Goal: Task Accomplishment & Management: Manage account settings

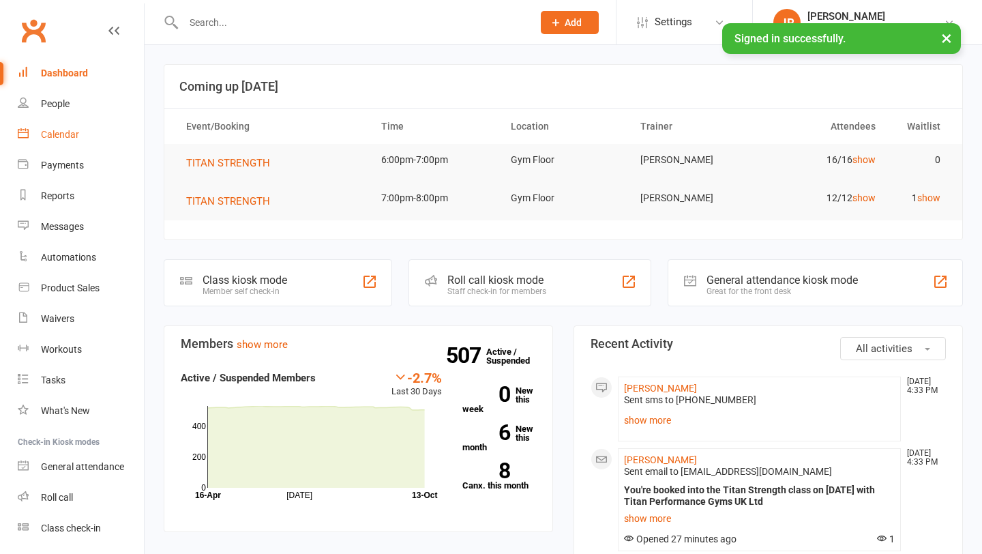
click at [100, 135] on link "Calendar" at bounding box center [81, 134] width 126 height 31
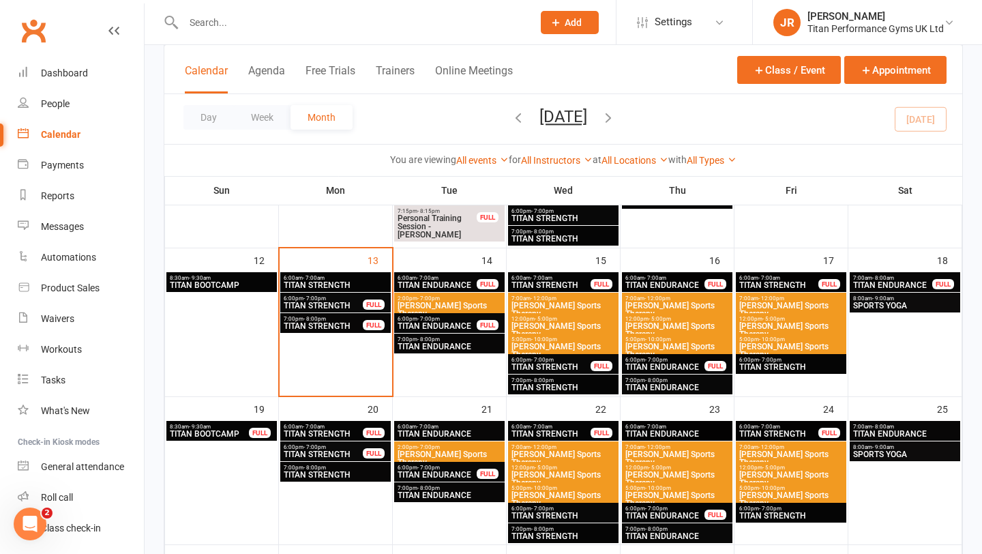
scroll to position [540, 0]
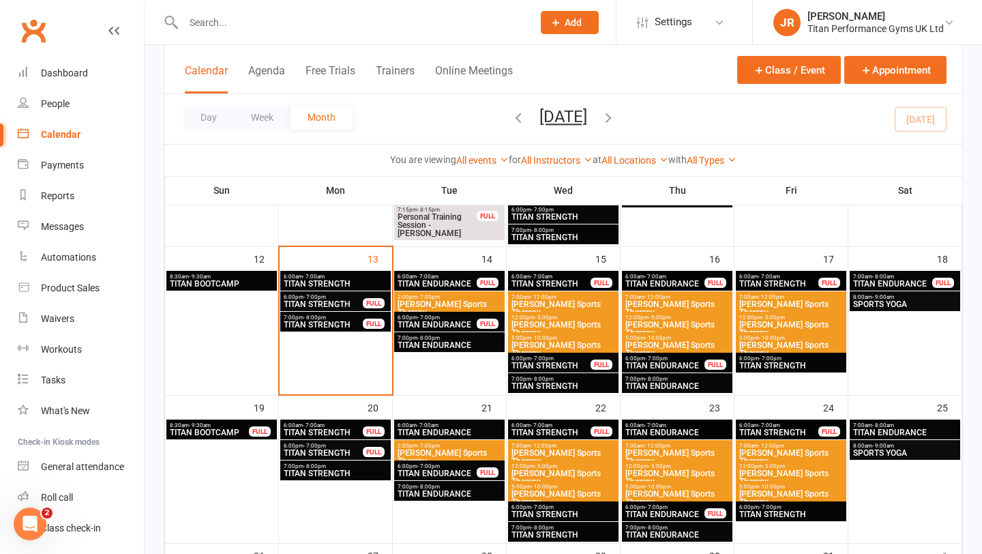
click at [238, 21] on input "text" at bounding box center [351, 22] width 344 height 19
type input "l"
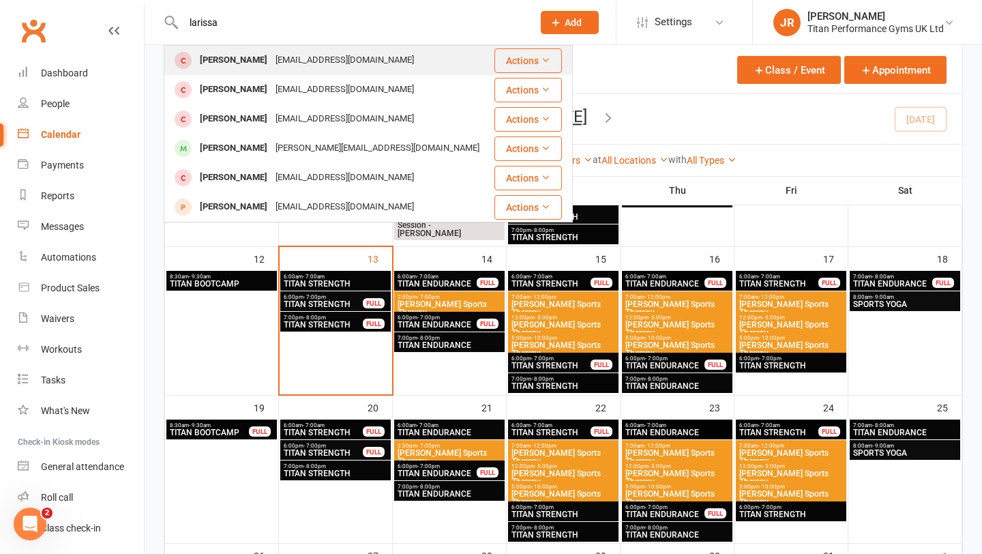
type input "larissa"
click at [245, 62] on div "[PERSON_NAME]" at bounding box center [234, 60] width 76 height 20
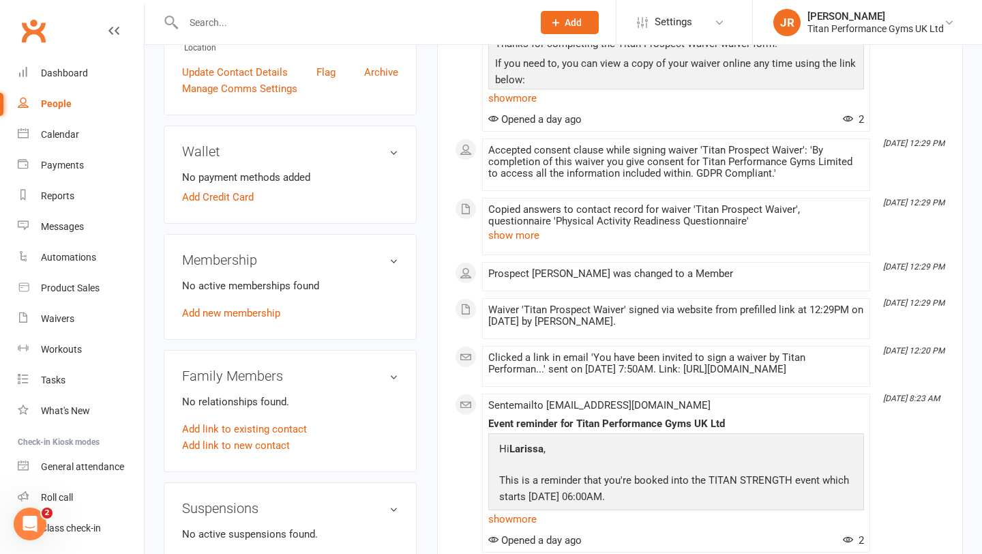
scroll to position [363, 0]
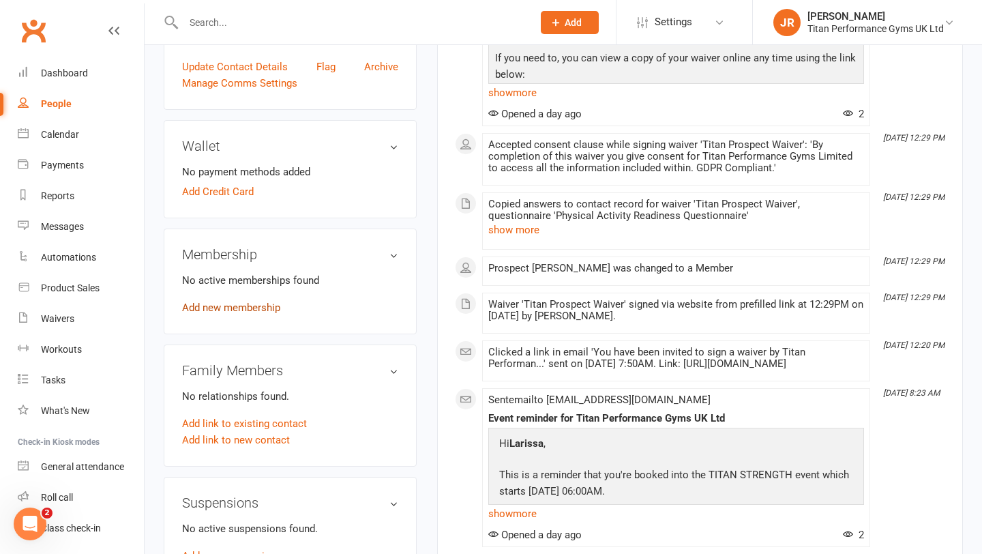
click at [219, 314] on link "Add new membership" at bounding box center [231, 307] width 98 height 12
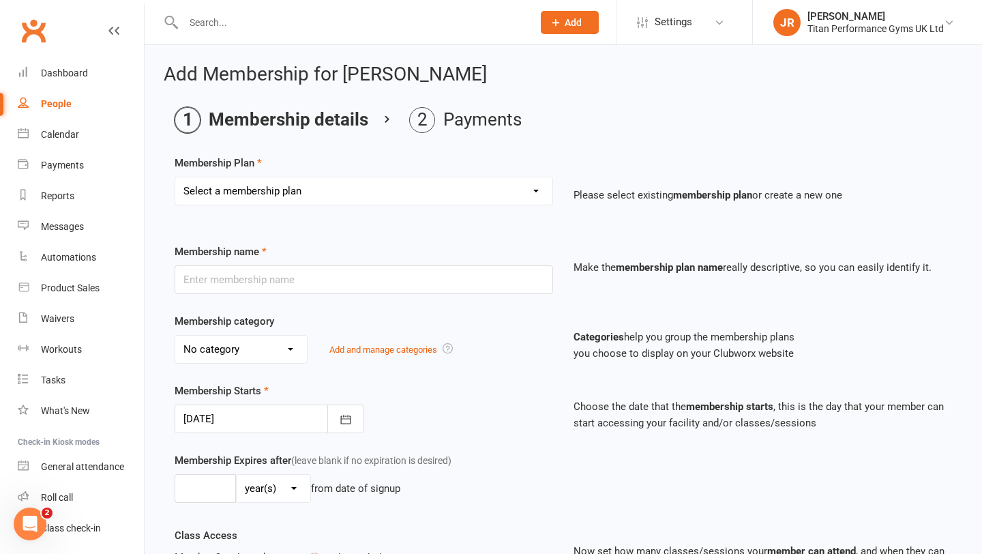
click at [412, 195] on select "Select a membership plan Create new Membership Plan The Access Only Pack The Pe…" at bounding box center [363, 190] width 377 height 27
select select "1"
click at [175, 177] on select "Select a membership plan Create new Membership Plan The Access Only Pack The Pe…" at bounding box center [363, 190] width 377 height 27
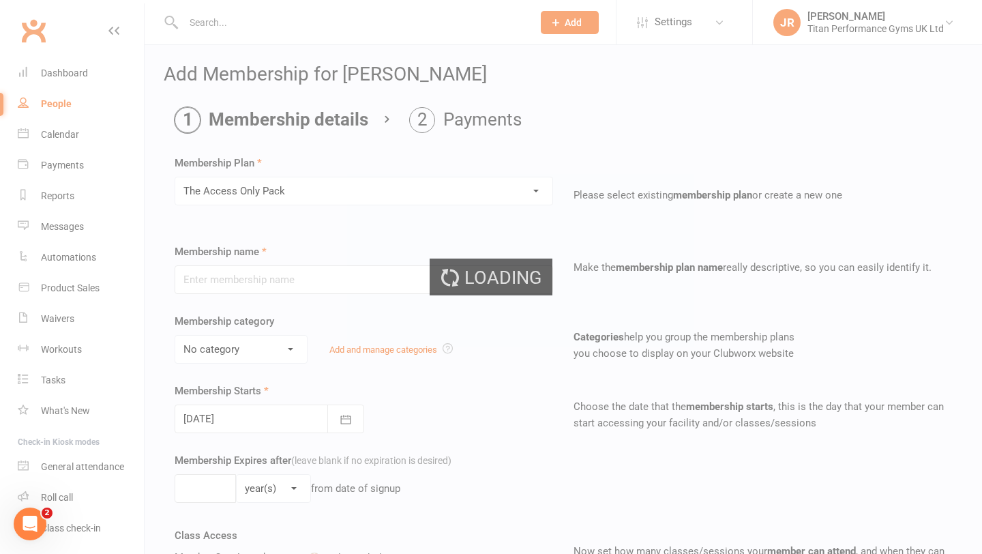
type input "The Access Only Pack"
select select "0"
type input "[DATE]"
type input "0"
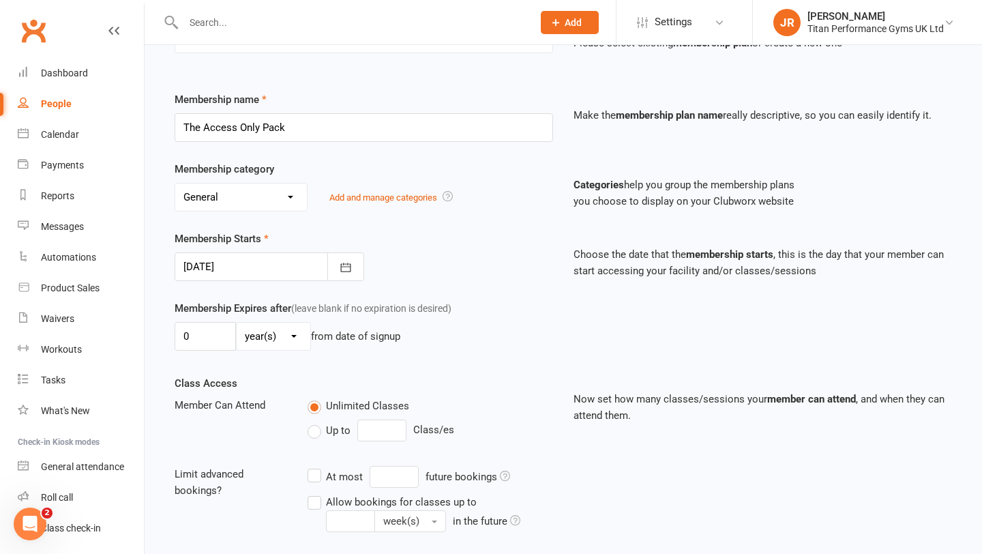
scroll to position [172, 0]
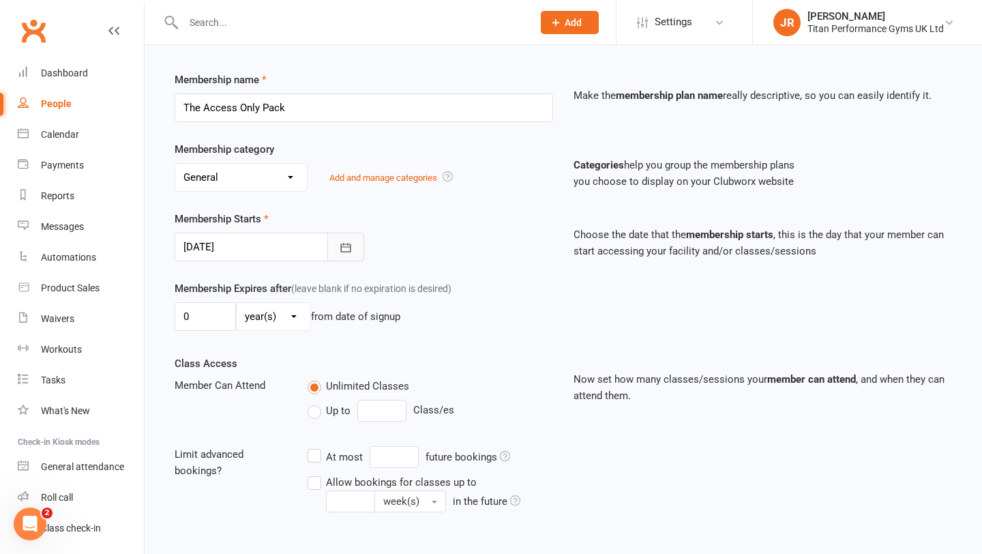
click at [345, 246] on icon "button" at bounding box center [345, 247] width 10 height 9
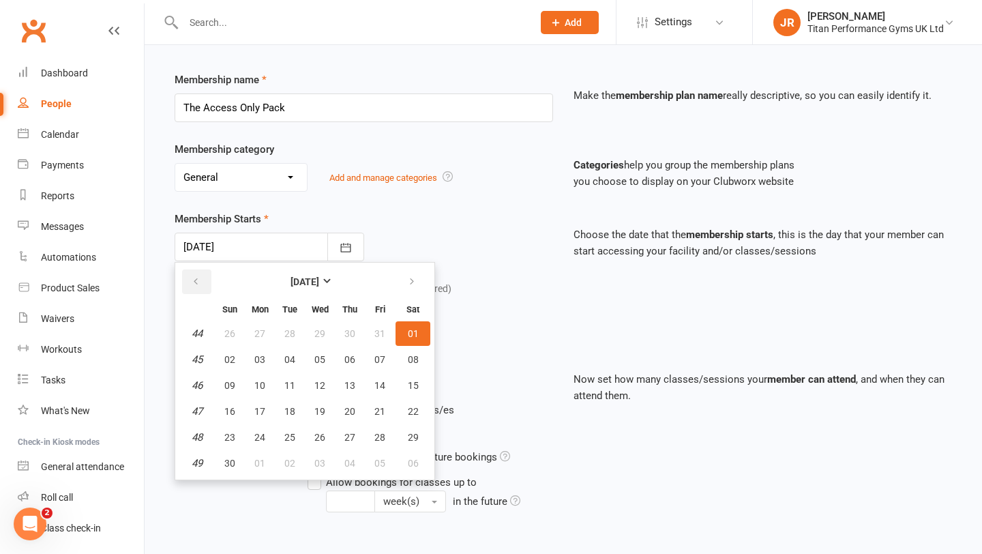
click at [196, 283] on icon "button" at bounding box center [196, 281] width 10 height 11
click at [295, 382] on span "14" at bounding box center [289, 385] width 11 height 11
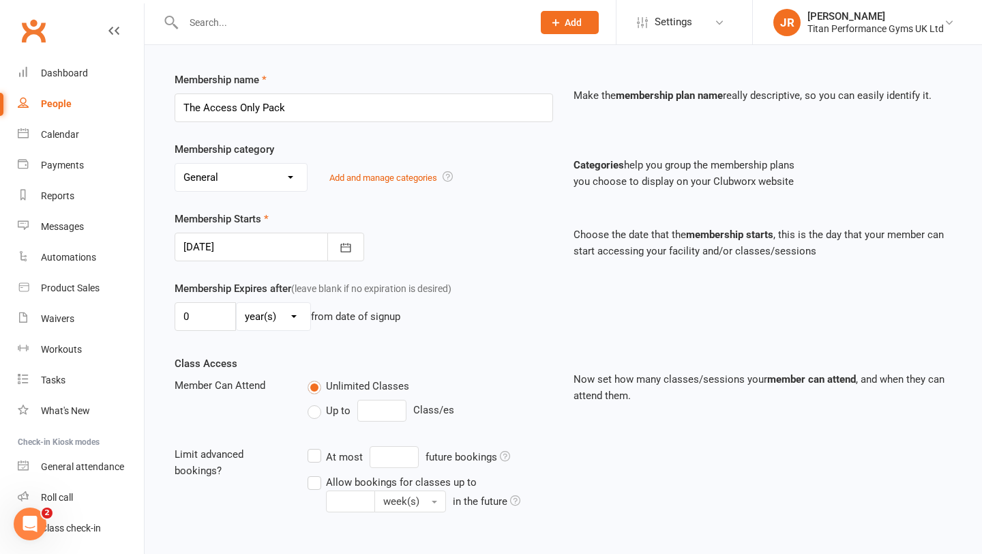
type input "[DATE]"
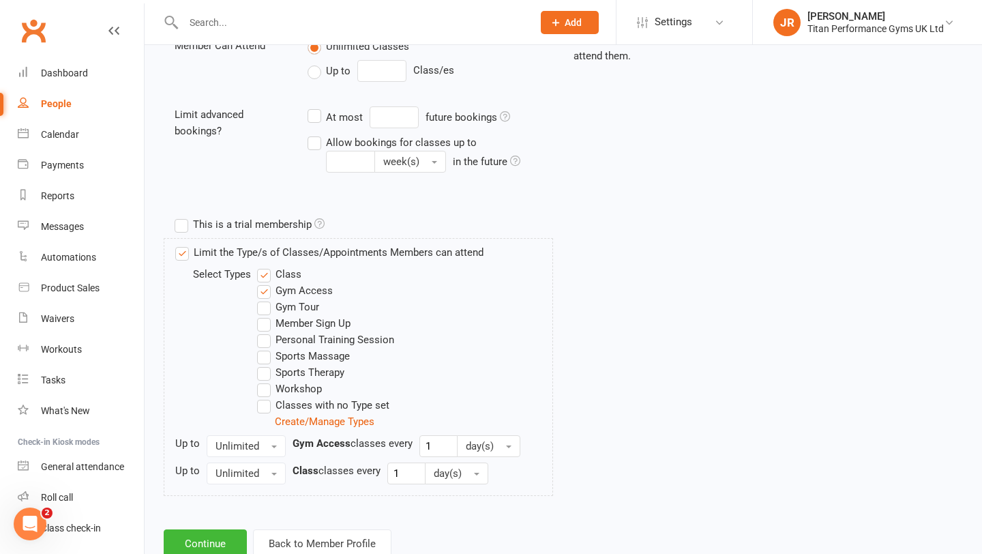
scroll to position [554, 0]
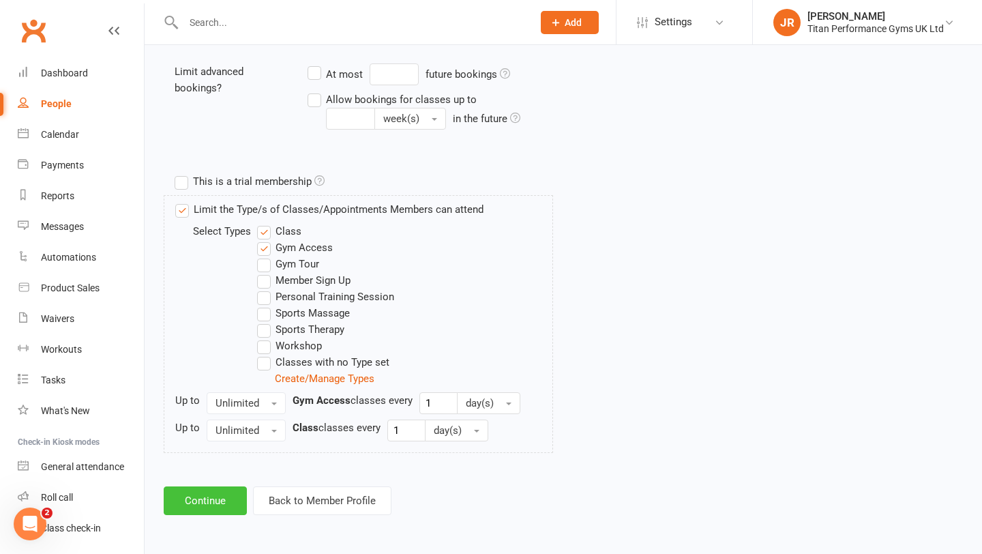
click at [212, 496] on button "Continue" at bounding box center [205, 500] width 83 height 29
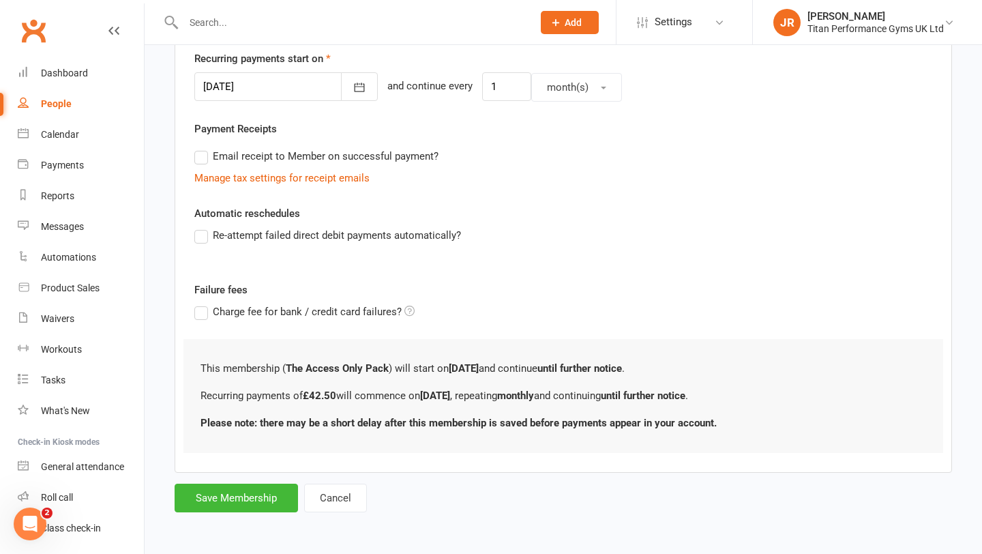
scroll to position [0, 0]
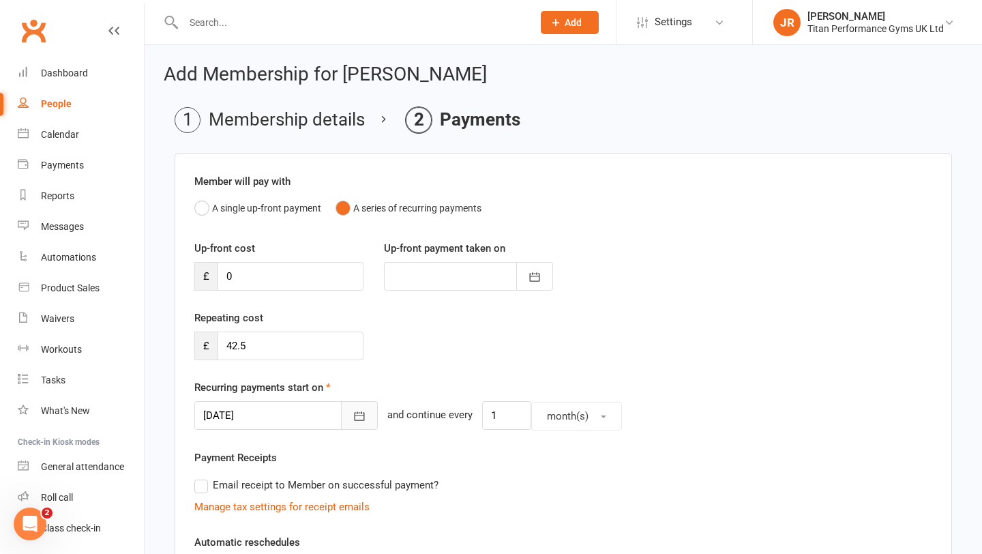
click at [348, 419] on button "button" at bounding box center [359, 415] width 37 height 29
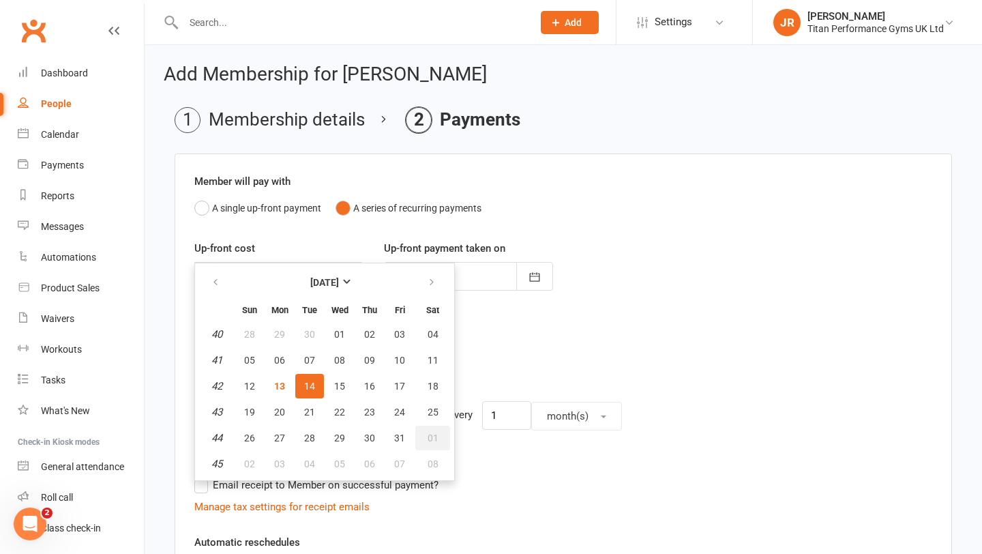
click at [440, 435] on button "01" at bounding box center [432, 437] width 35 height 25
type input "[DATE]"
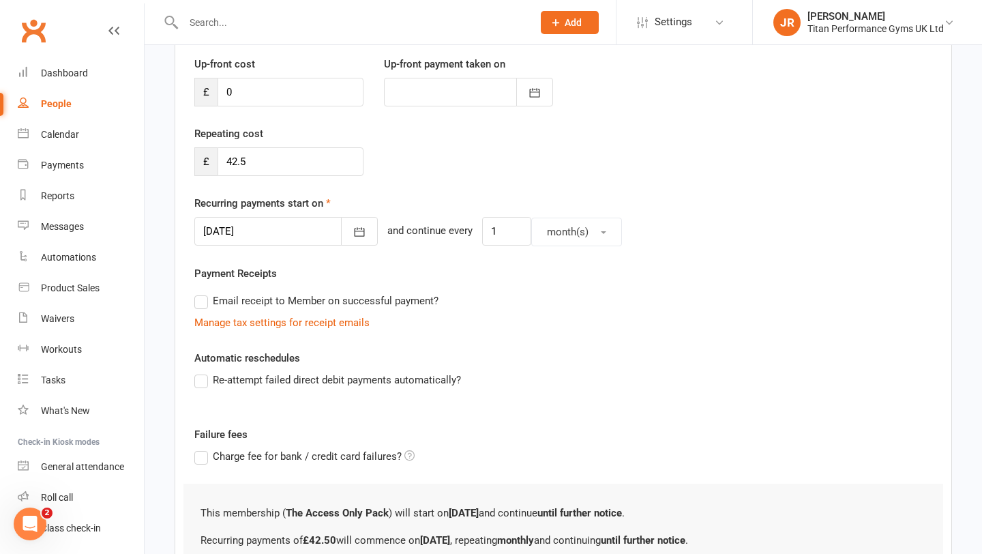
scroll to position [329, 0]
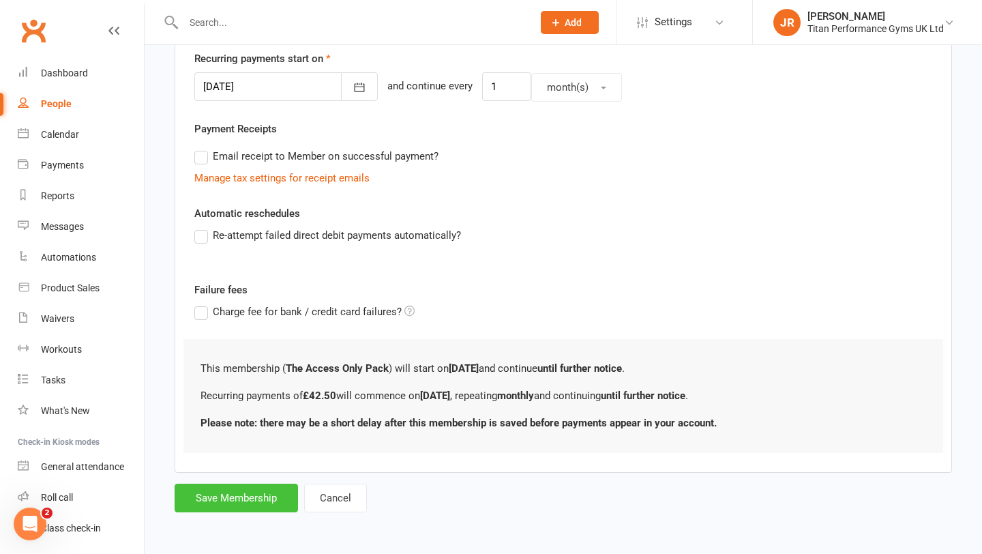
click at [249, 492] on button "Save Membership" at bounding box center [236, 497] width 123 height 29
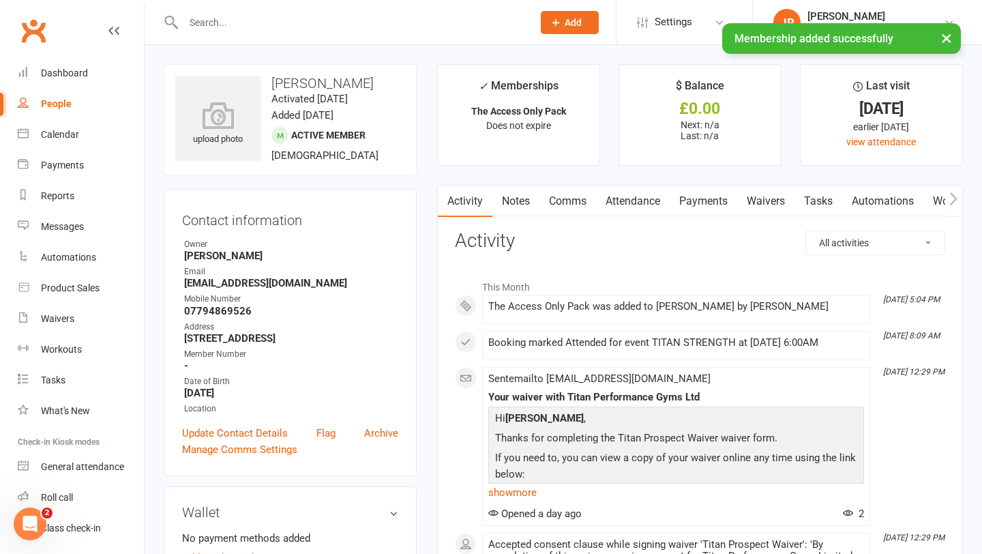
click at [570, 205] on link "Comms" at bounding box center [567, 200] width 57 height 31
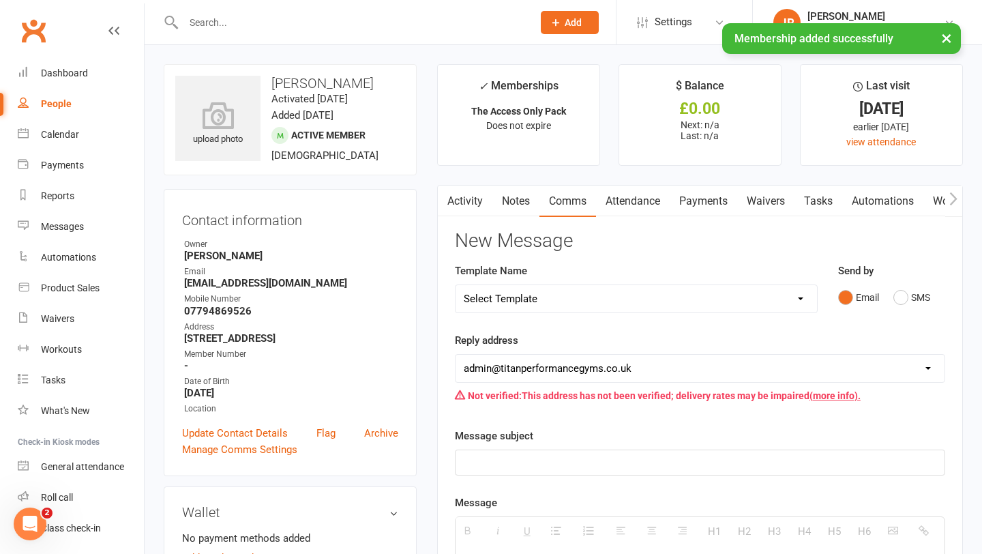
click at [525, 317] on div "Template Name Select Template [Email] Cancellation [Email] Cancellation - Still…" at bounding box center [635, 297] width 383 height 70
click at [525, 290] on select "Select Template [Email] Cancellation [Email] Cancellation - Still in contract […" at bounding box center [635, 298] width 361 height 27
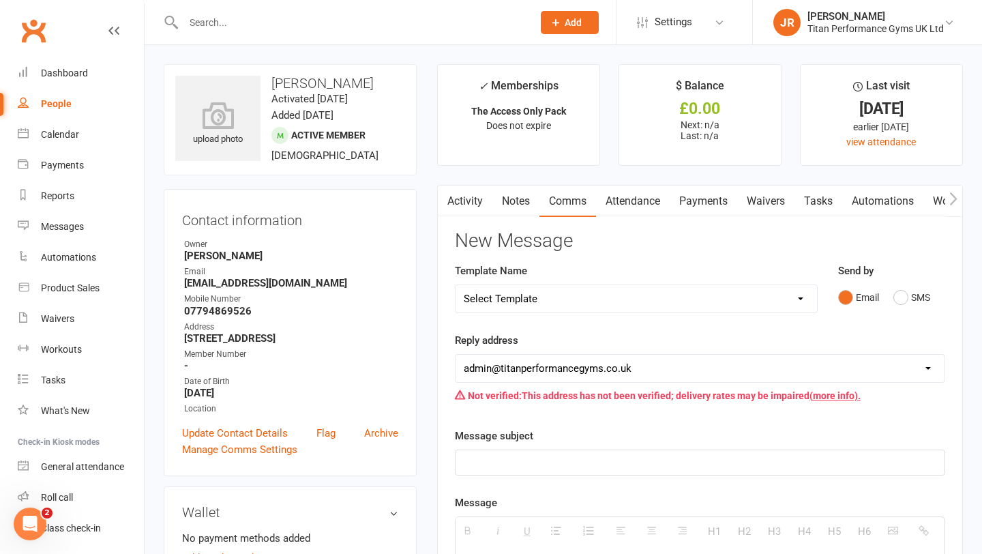
select select "17"
click at [455, 285] on select "Select Template [Email] Cancellation [Email] Cancellation - Still in contract […" at bounding box center [635, 298] width 361 height 27
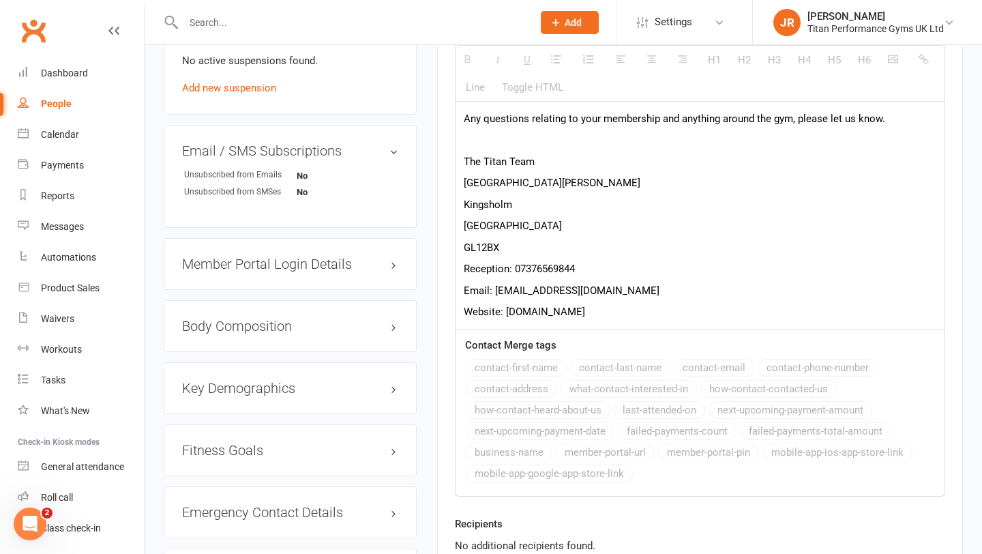
scroll to position [882, 0]
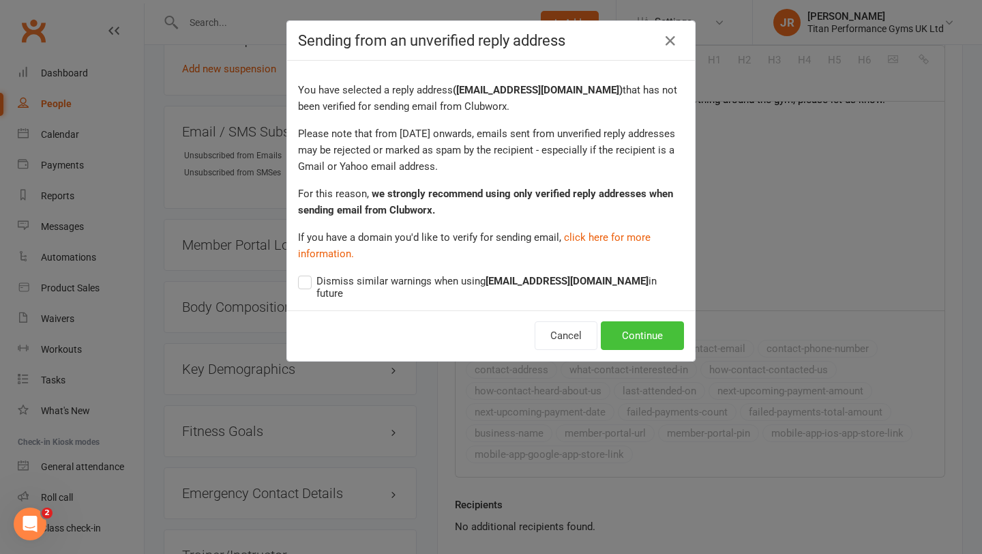
click at [632, 325] on button "Continue" at bounding box center [642, 335] width 83 height 29
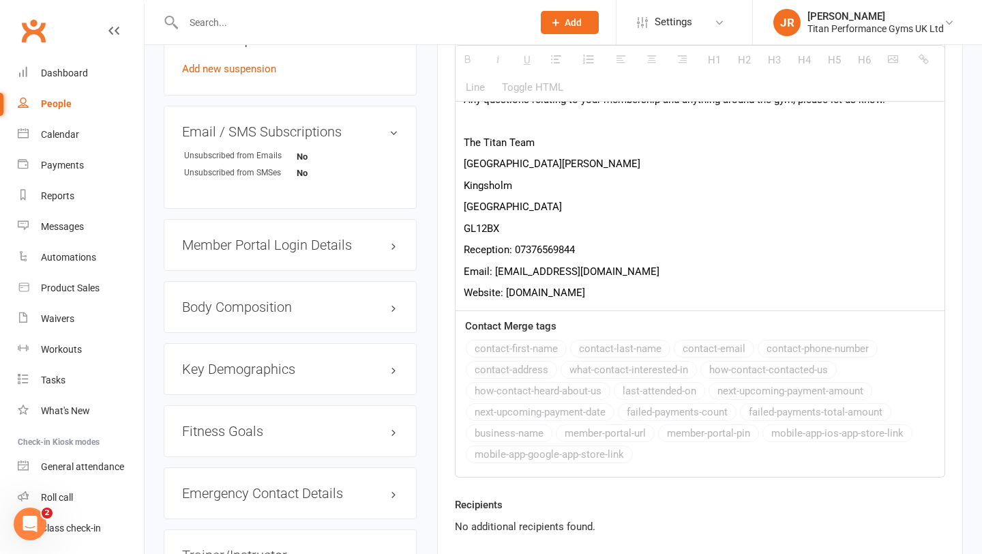
select select
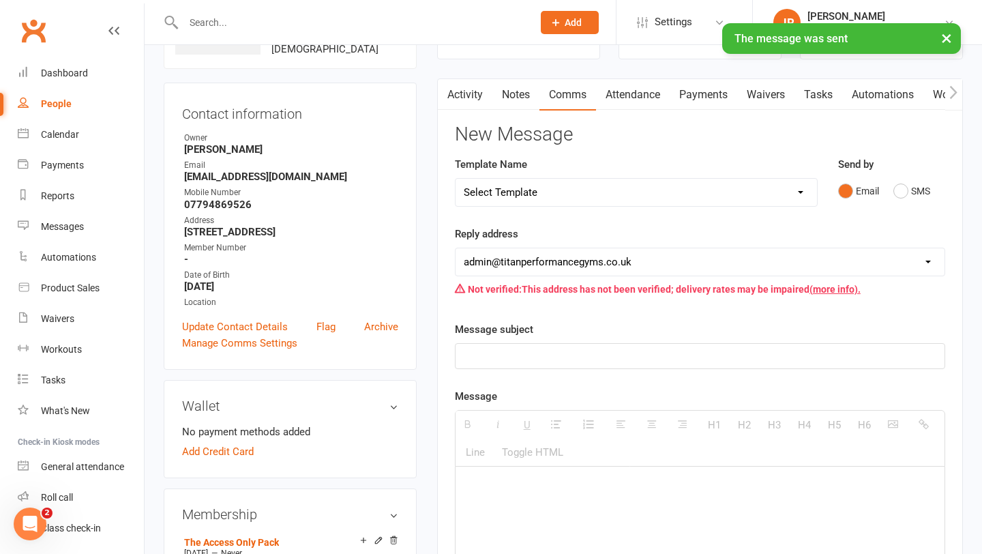
scroll to position [0, 0]
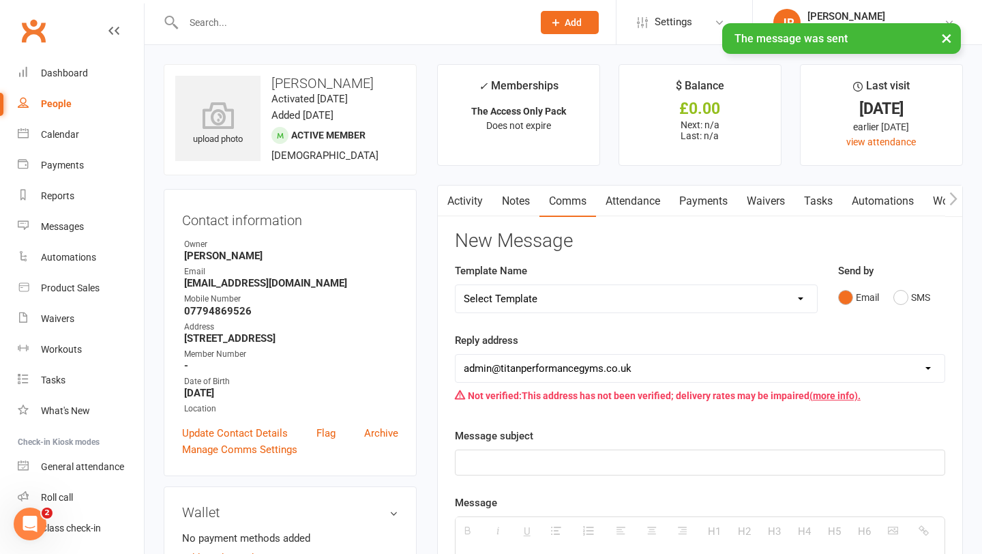
click at [753, 202] on link "Waivers" at bounding box center [765, 200] width 57 height 31
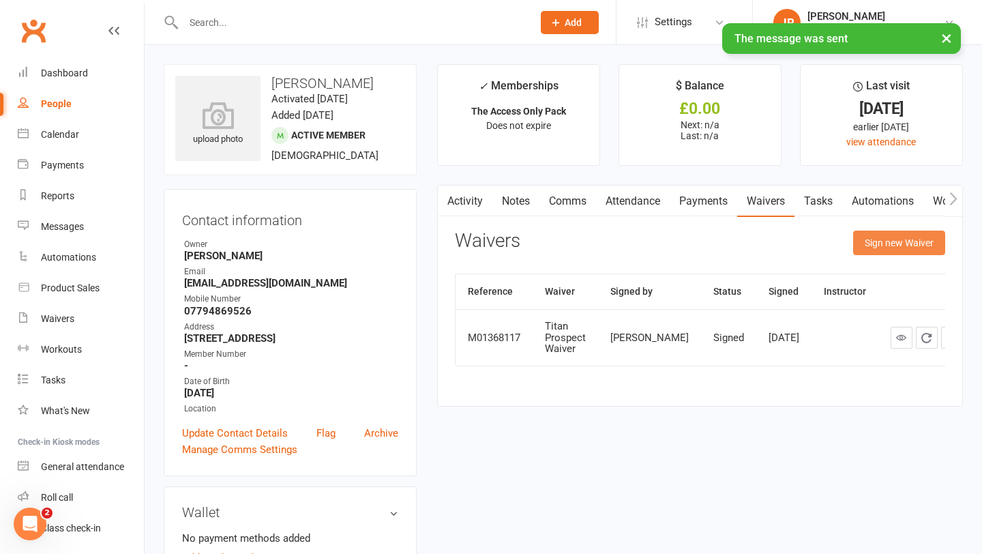
click at [875, 245] on button "Sign new Waiver" at bounding box center [899, 242] width 92 height 25
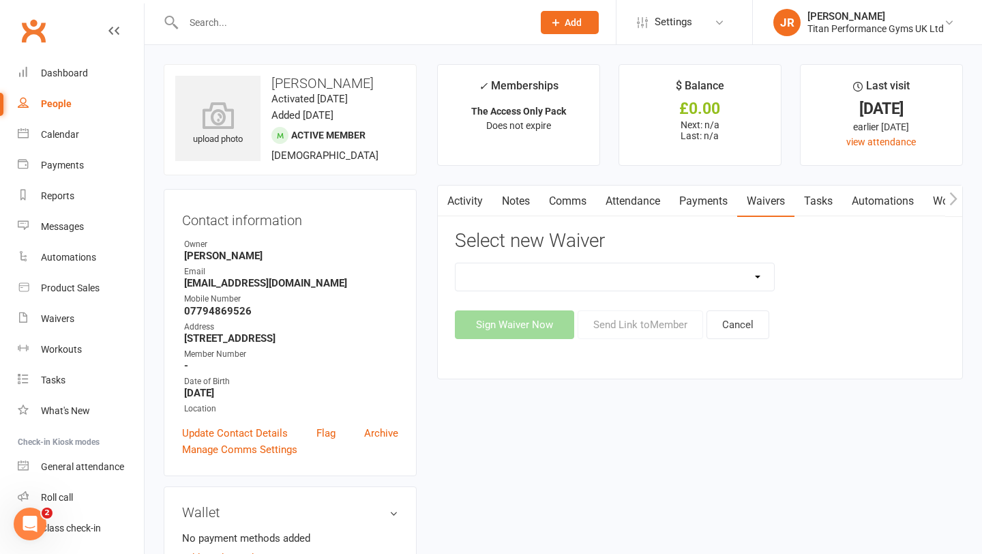
click at [564, 283] on select "Titan Founding Member Waiver Titan Performance 14Day FREE Trial Waiver Titan Pe…" at bounding box center [614, 276] width 319 height 27
select select "6063"
click at [455, 263] on select "Titan Founding Member Waiver Titan Performance 14Day FREE Trial Waiver Titan Pe…" at bounding box center [614, 276] width 319 height 27
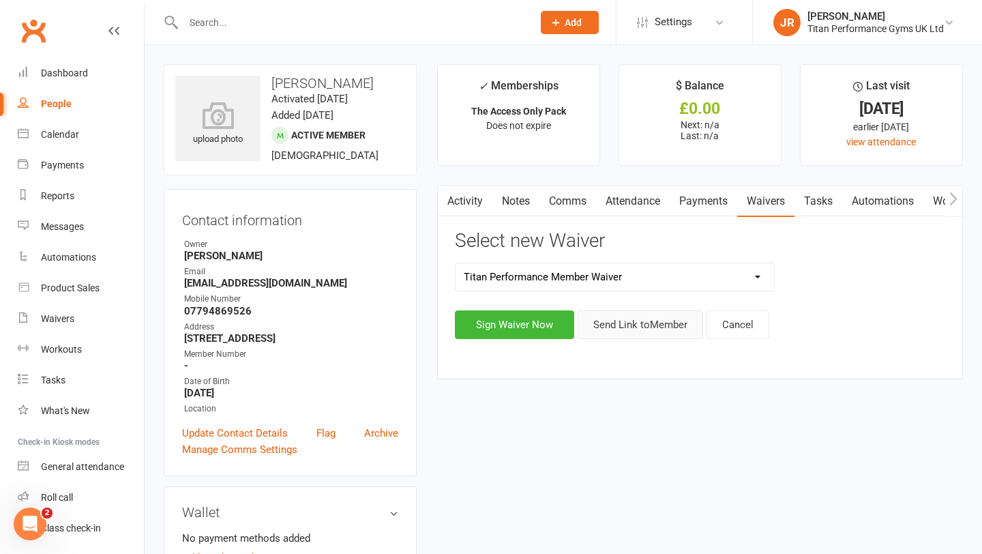
click at [648, 329] on button "Send Link to Member" at bounding box center [639, 324] width 125 height 29
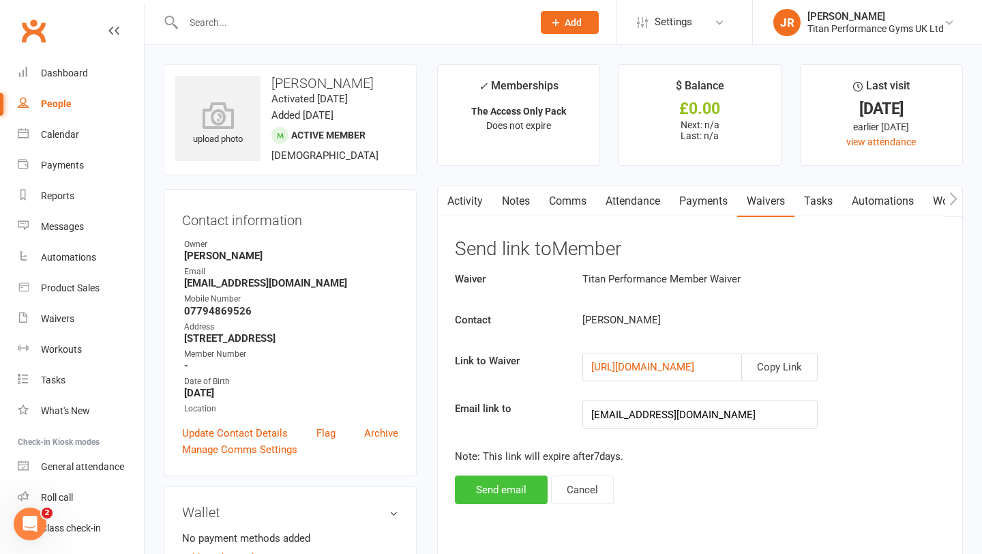
click at [516, 485] on button "Send email" at bounding box center [501, 489] width 93 height 29
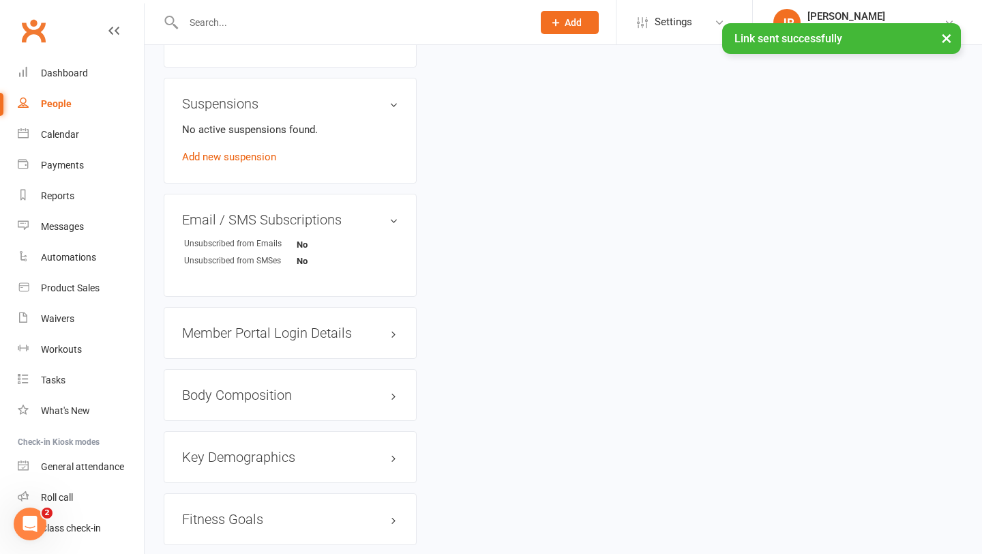
scroll to position [806, 0]
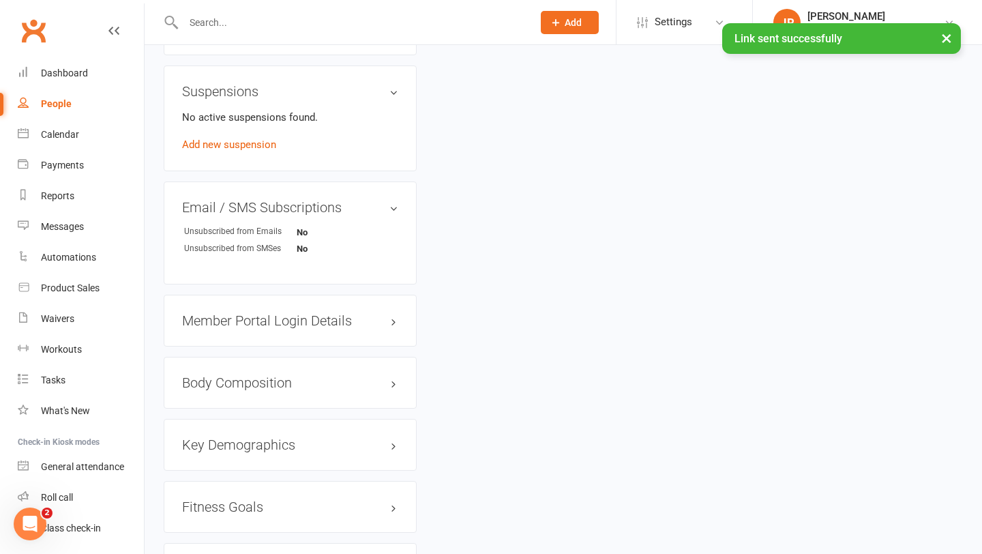
click at [290, 328] on h3 "Member Portal Login Details" at bounding box center [290, 320] width 216 height 15
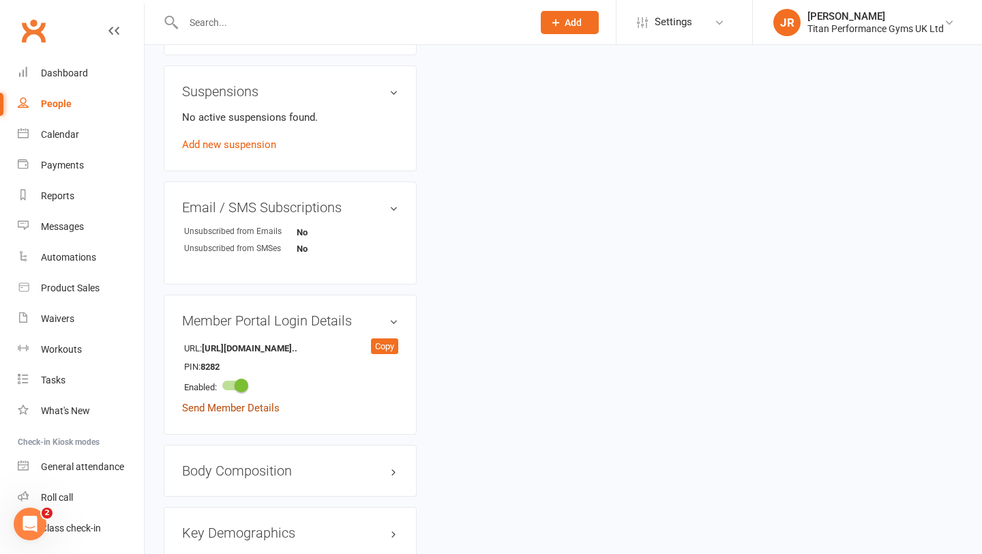
click at [244, 414] on link "Send Member Details" at bounding box center [230, 408] width 97 height 12
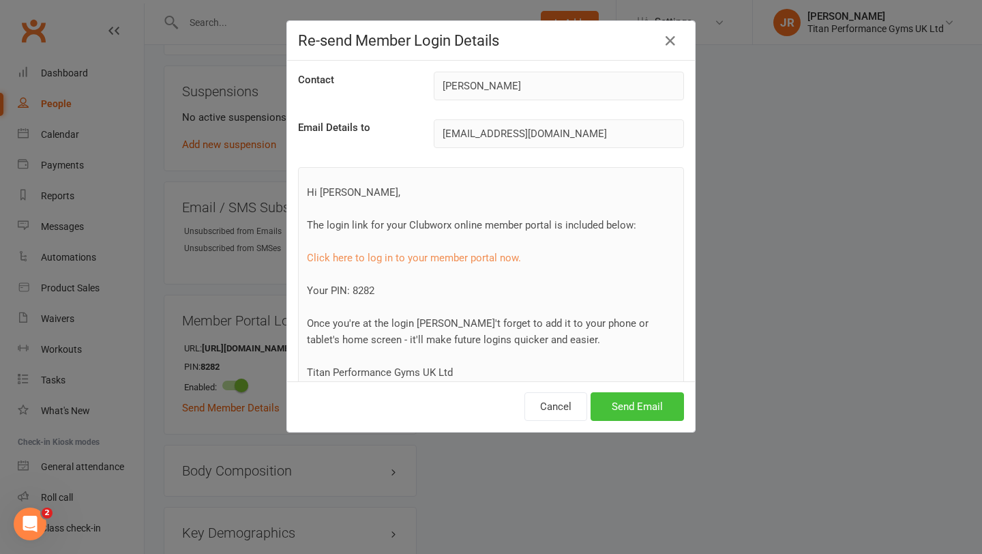
click at [624, 395] on button "Send Email" at bounding box center [636, 406] width 93 height 29
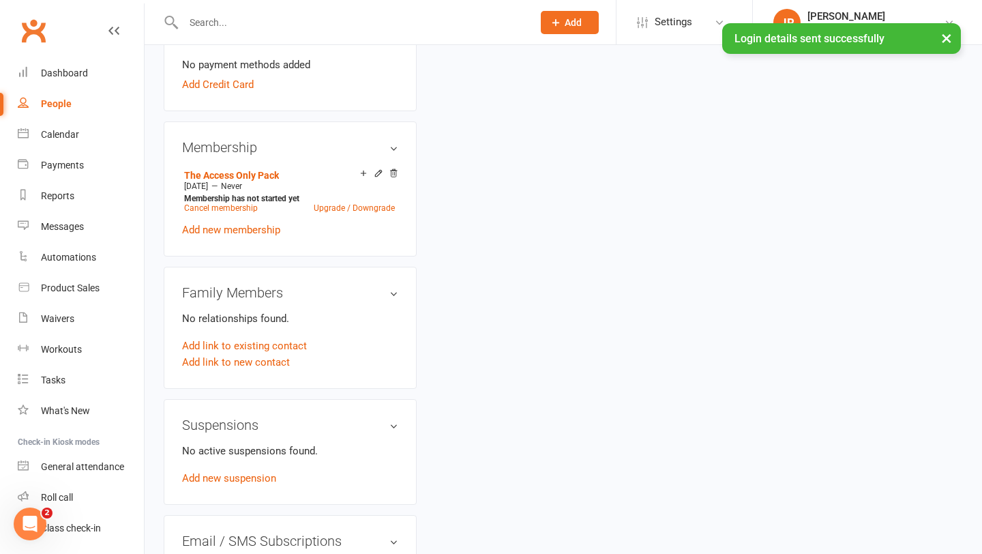
scroll to position [0, 0]
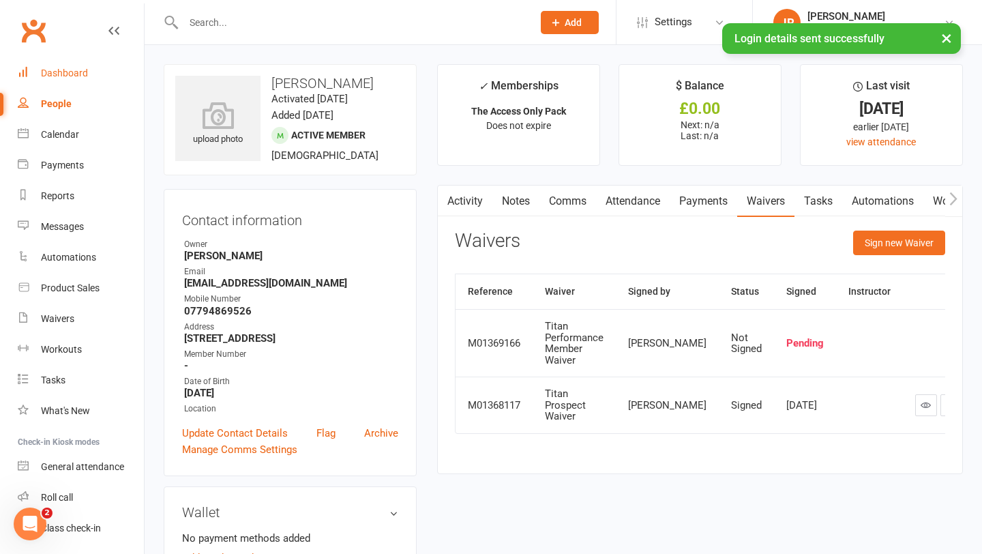
click at [100, 79] on link "Dashboard" at bounding box center [81, 73] width 126 height 31
